Goal: Information Seeking & Learning: Learn about a topic

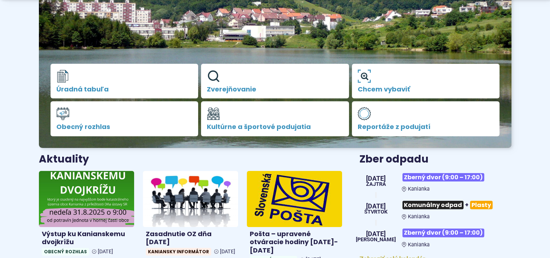
scroll to position [255, 0]
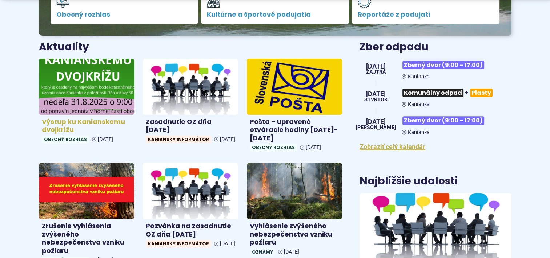
click at [94, 81] on img at bounding box center [87, 86] width 110 height 64
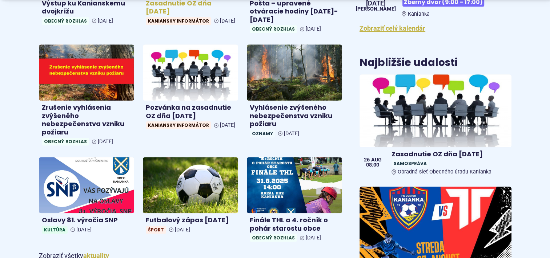
scroll to position [400, 0]
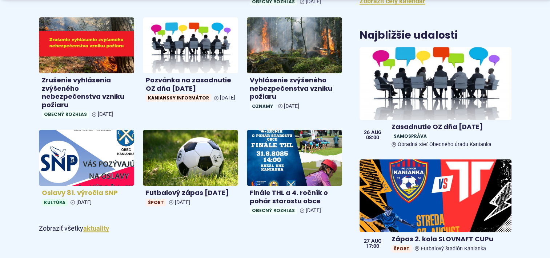
click at [99, 157] on img at bounding box center [87, 158] width 110 height 64
click at [110, 173] on img at bounding box center [87, 158] width 110 height 64
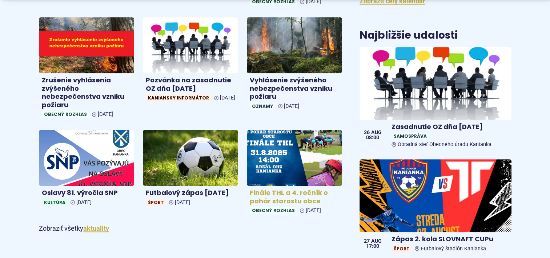
click at [291, 169] on img at bounding box center [295, 158] width 110 height 64
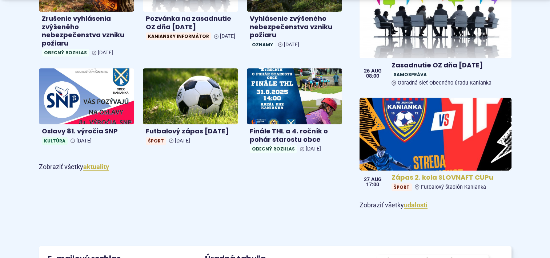
scroll to position [473, 0]
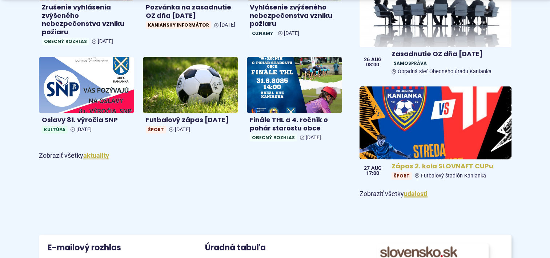
click at [434, 147] on img at bounding box center [436, 123] width 175 height 84
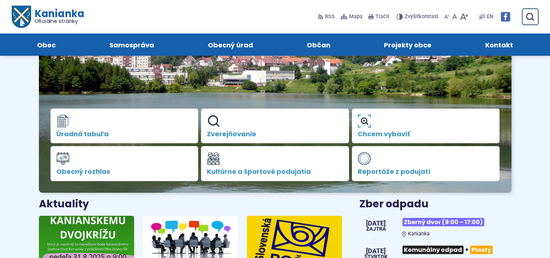
scroll to position [36, 0]
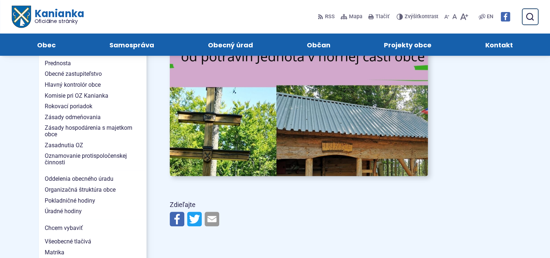
scroll to position [509, 0]
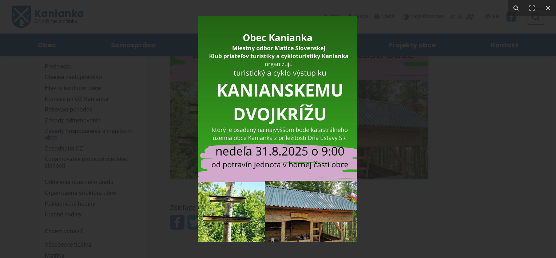
click at [300, 222] on img at bounding box center [277, 129] width 159 height 226
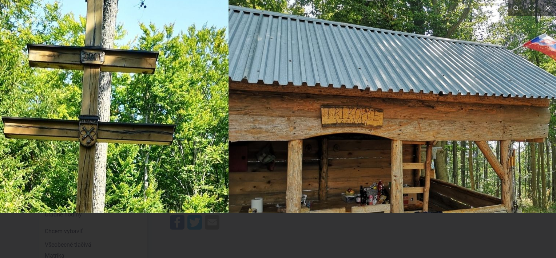
drag, startPoint x: 299, startPoint y: 210, endPoint x: 306, endPoint y: 22, distance: 187.9
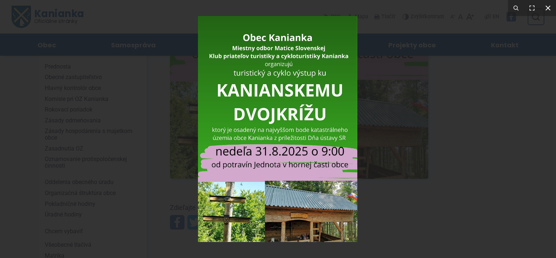
click at [549, 10] on icon at bounding box center [548, 8] width 9 height 9
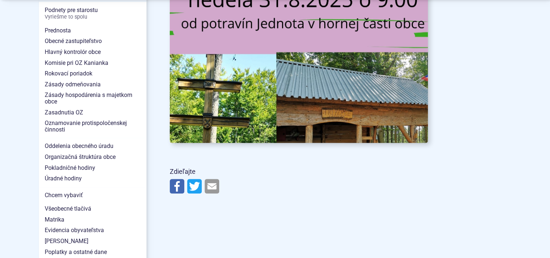
scroll to position [546, 0]
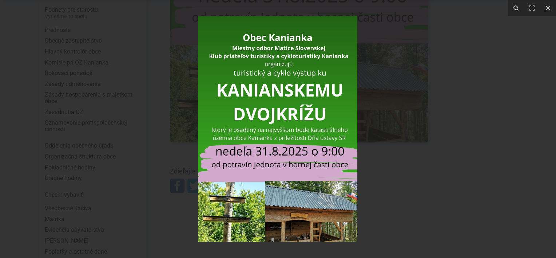
click at [290, 215] on img at bounding box center [277, 129] width 159 height 226
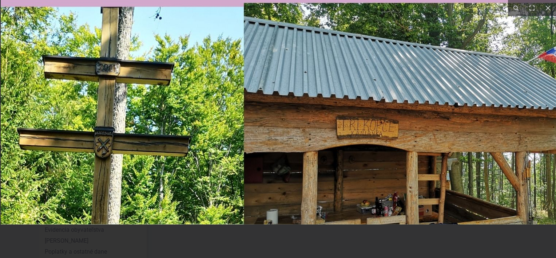
drag, startPoint x: 214, startPoint y: 202, endPoint x: 237, endPoint y: 43, distance: 160.6
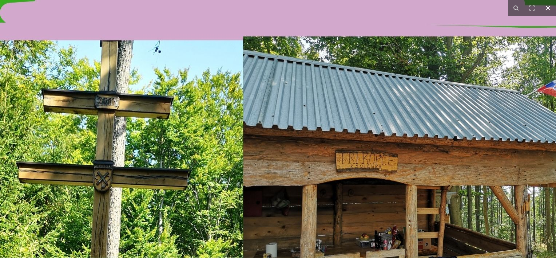
click at [548, 9] on icon at bounding box center [548, 8] width 9 height 9
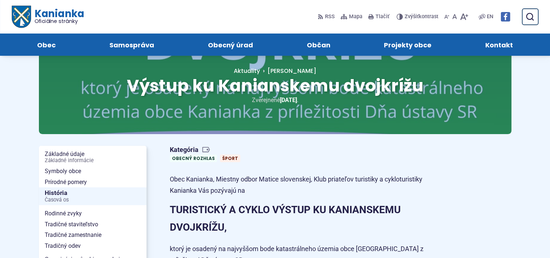
scroll to position [36, 0]
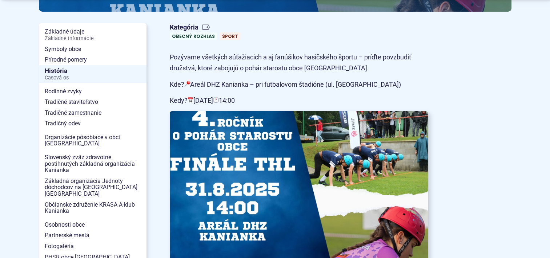
scroll to position [146, 0]
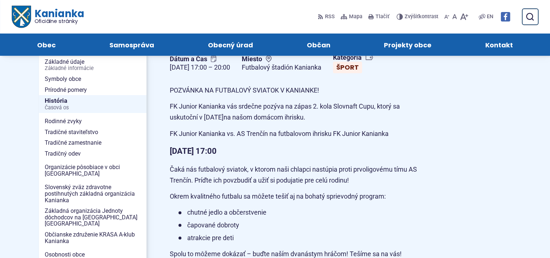
scroll to position [109, 0]
